Goal: Transaction & Acquisition: Purchase product/service

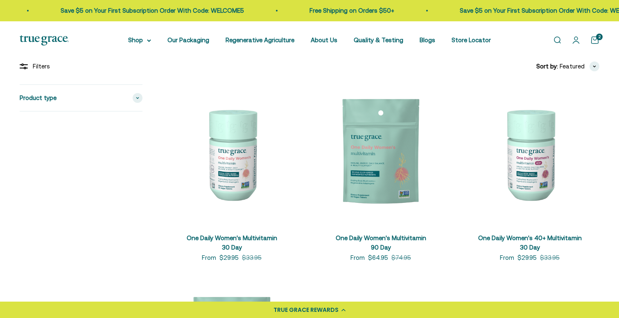
scroll to position [161, 0]
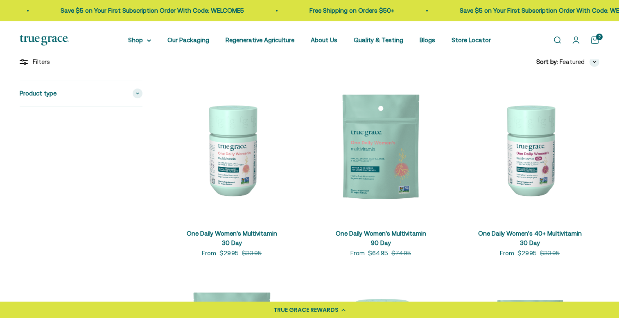
click at [399, 161] on img at bounding box center [380, 149] width 139 height 139
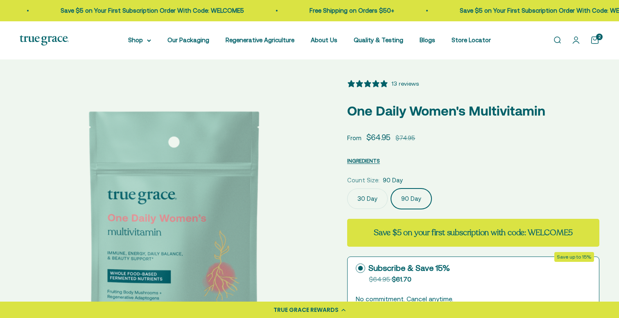
select select "3"
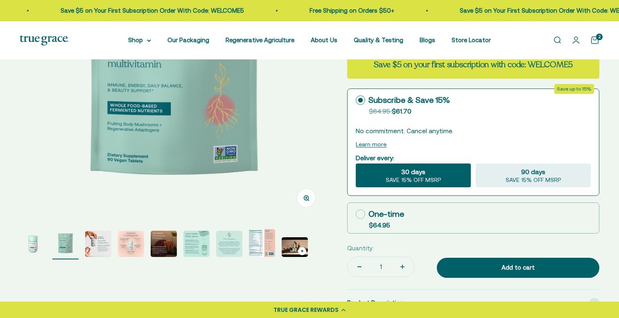
scroll to position [169, 0]
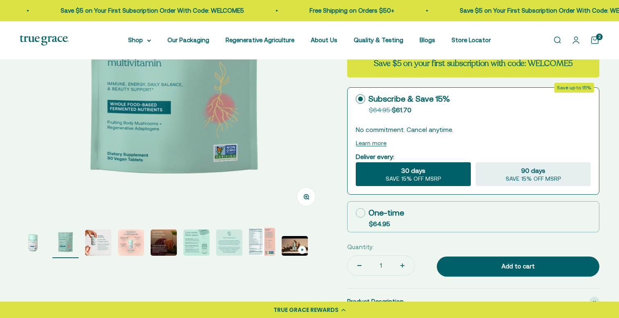
click at [358, 214] on icon at bounding box center [360, 212] width 9 height 9
click at [356, 213] on input "One-time $64.95" at bounding box center [355, 212] width 0 height 0
radio input "true"
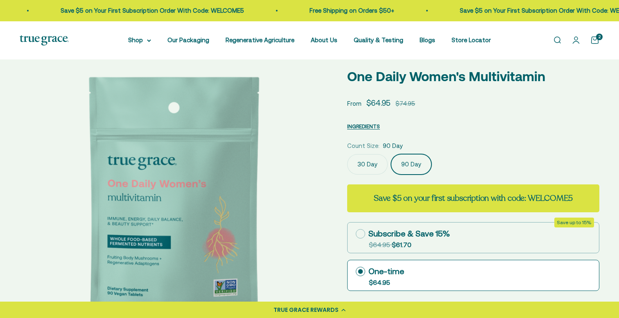
scroll to position [0, 0]
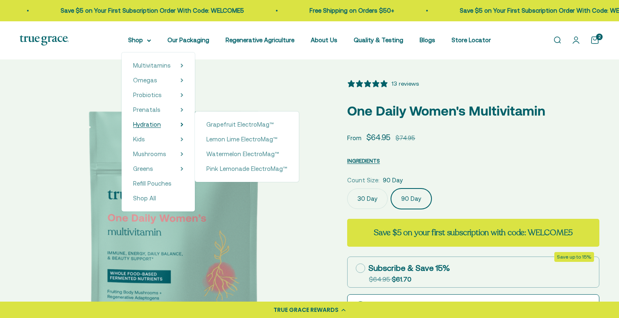
click at [158, 124] on span "Hydration" at bounding box center [147, 124] width 28 height 7
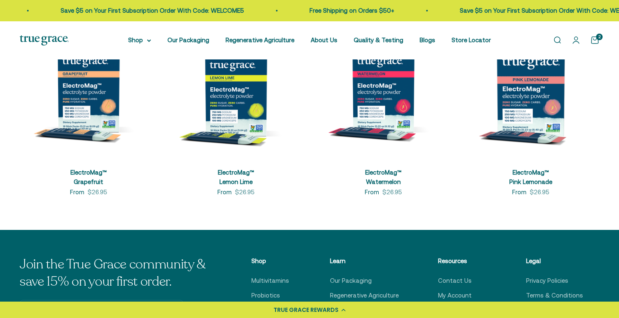
scroll to position [221, 0]
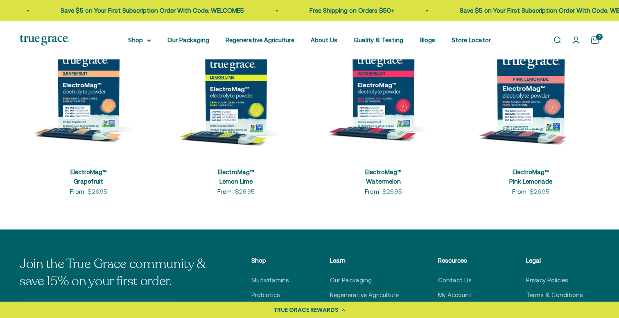
click at [380, 97] on img at bounding box center [383, 89] width 138 height 138
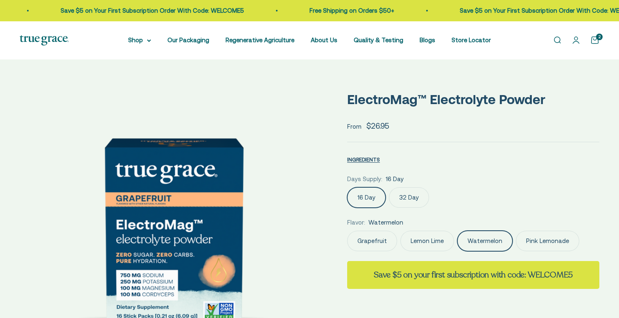
select select "3"
